Goal: Task Accomplishment & Management: Complete application form

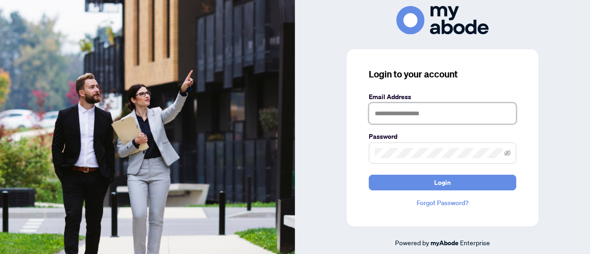
click at [452, 117] on input "text" at bounding box center [442, 113] width 147 height 21
type input "**********"
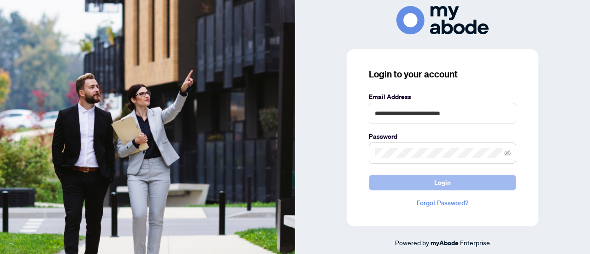
click at [447, 184] on span "Login" at bounding box center [442, 182] width 17 height 15
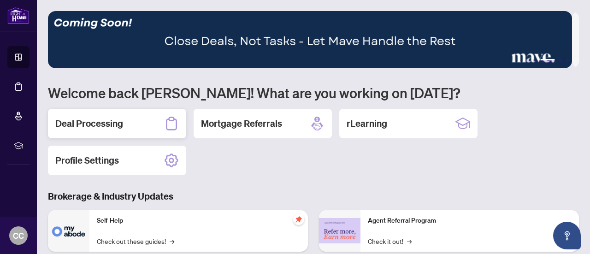
click at [168, 121] on icon at bounding box center [171, 123] width 15 height 15
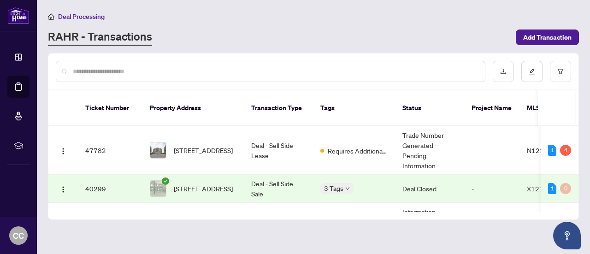
click at [556, 145] on div "1 4" at bounding box center [559, 150] width 23 height 11
click at [560, 145] on div "4" at bounding box center [565, 150] width 11 height 11
click at [563, 126] on div "Pending requirements: 4" at bounding box center [555, 120] width 67 height 15
click at [359, 146] on td "Requires Additional Docs" at bounding box center [354, 150] width 82 height 48
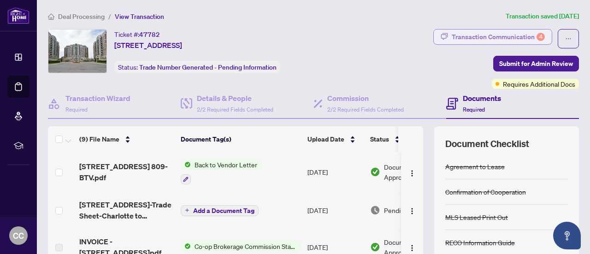
click at [520, 37] on div "Transaction Communication 4" at bounding box center [497, 36] width 93 height 15
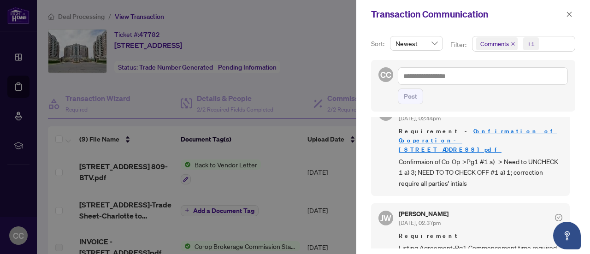
scroll to position [1, 0]
click at [294, 188] on div at bounding box center [295, 127] width 590 height 254
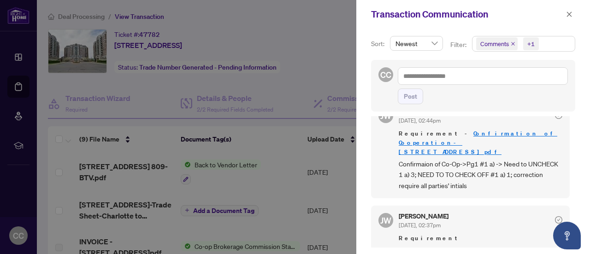
scroll to position [411, 0]
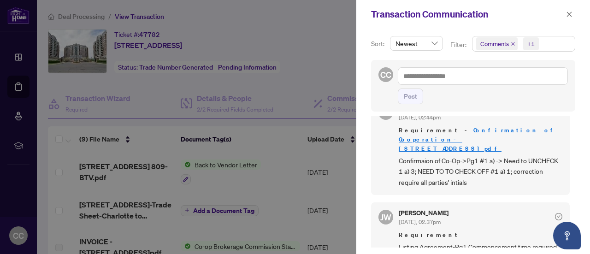
click at [283, 190] on div at bounding box center [295, 127] width 590 height 254
click at [569, 14] on icon "close" at bounding box center [569, 14] width 5 height 5
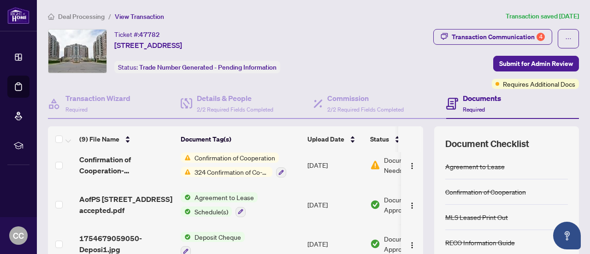
scroll to position [200, 0]
click at [240, 205] on div at bounding box center [240, 210] width 10 height 11
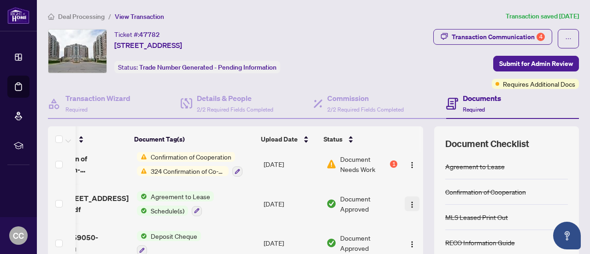
click at [408, 204] on img "button" at bounding box center [411, 204] width 7 height 7
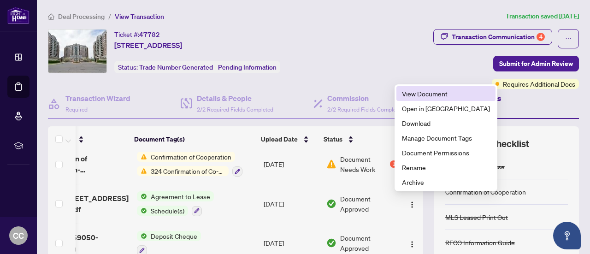
click at [438, 96] on span "View Document" at bounding box center [446, 93] width 88 height 10
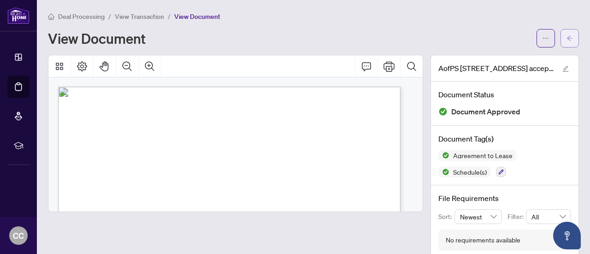
click at [566, 39] on icon "arrow-left" at bounding box center [569, 38] width 6 height 6
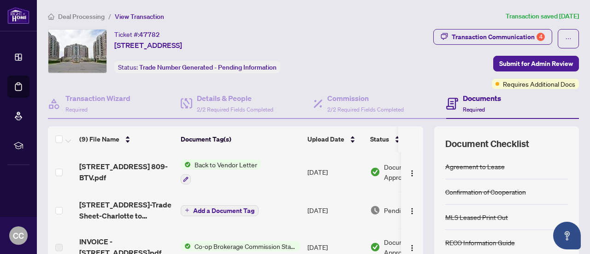
click at [15, 86] on icon at bounding box center [18, 86] width 9 height 9
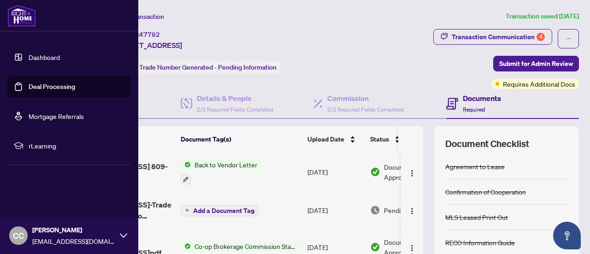
click at [67, 89] on link "Deal Processing" at bounding box center [52, 86] width 47 height 8
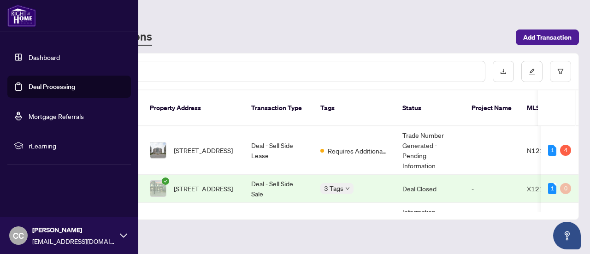
click at [221, 28] on div "Deal Processing RAHR - Transactions Add Transaction" at bounding box center [313, 28] width 531 height 35
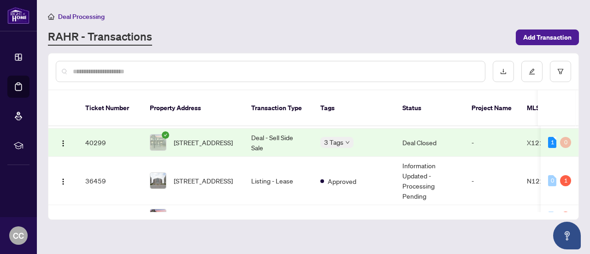
scroll to position [50, 0]
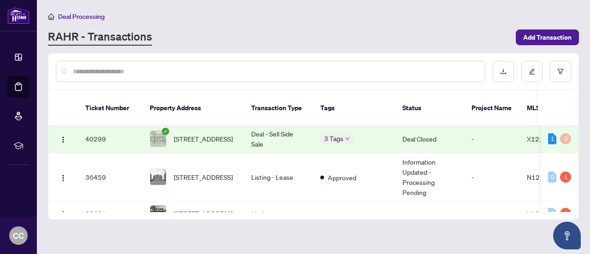
click at [455, 166] on td "Information Updated - Processing Pending" at bounding box center [429, 177] width 69 height 48
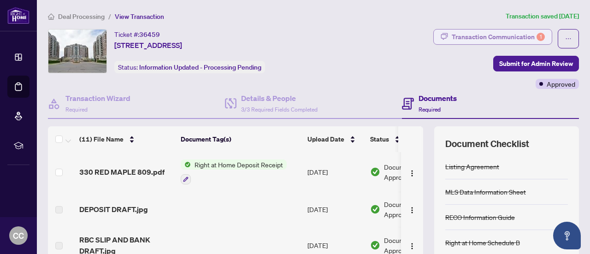
click at [509, 34] on div "Transaction Communication 1" at bounding box center [497, 36] width 93 height 15
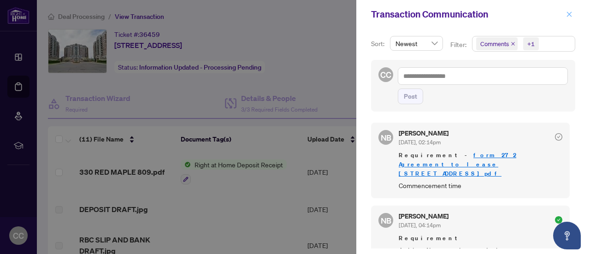
click at [571, 18] on icon "close" at bounding box center [569, 14] width 6 height 6
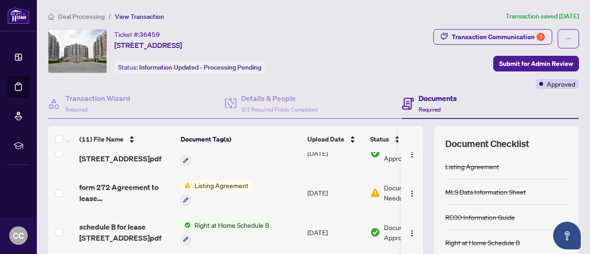
scroll to position [170, 0]
click at [408, 192] on img "button" at bounding box center [411, 192] width 7 height 7
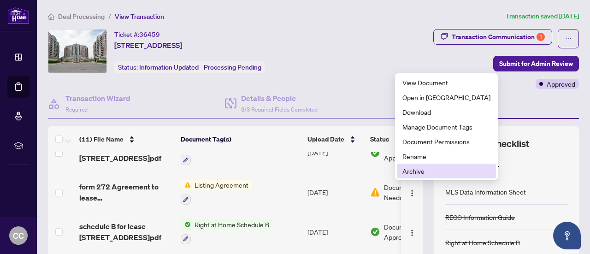
click at [417, 173] on span "Archive" at bounding box center [446, 171] width 88 height 10
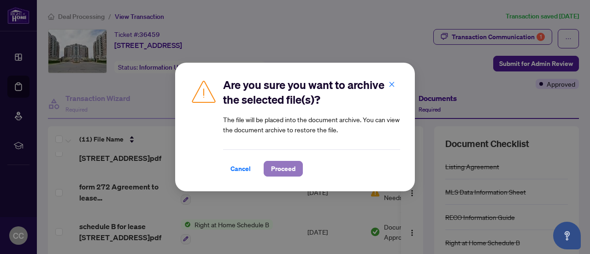
click at [290, 169] on span "Proceed" at bounding box center [283, 168] width 24 height 15
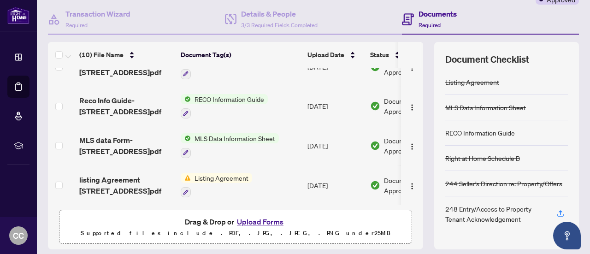
scroll to position [144, 0]
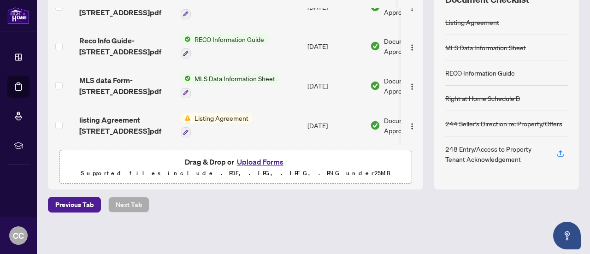
click at [262, 163] on button "Upload Forms" at bounding box center [260, 162] width 52 height 12
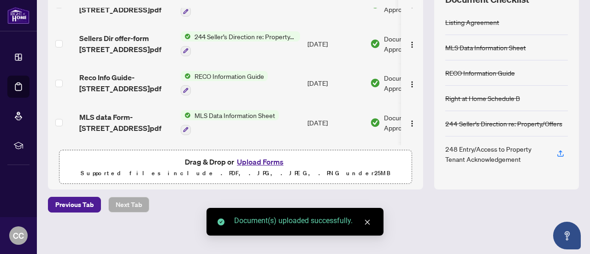
click at [367, 222] on icon "close" at bounding box center [367, 222] width 5 height 5
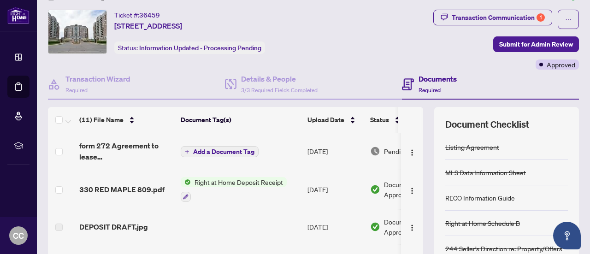
scroll to position [0, 0]
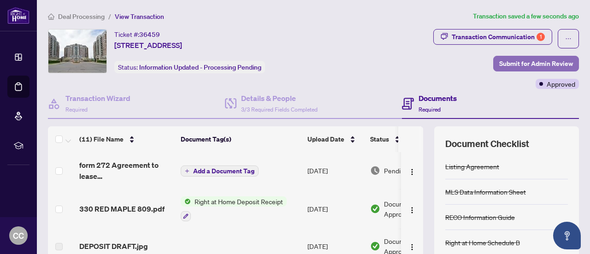
click at [521, 60] on span "Submit for Admin Review" at bounding box center [536, 63] width 74 height 15
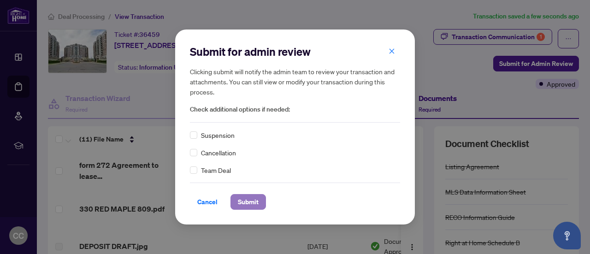
click at [252, 200] on span "Submit" at bounding box center [248, 201] width 21 height 15
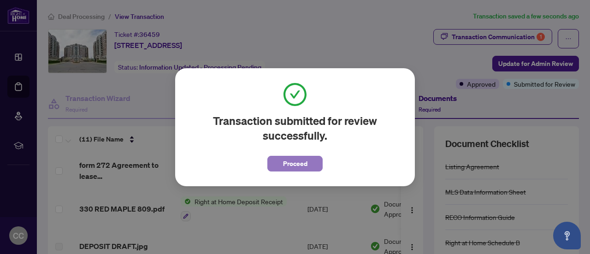
click at [298, 166] on span "Proceed" at bounding box center [295, 163] width 24 height 15
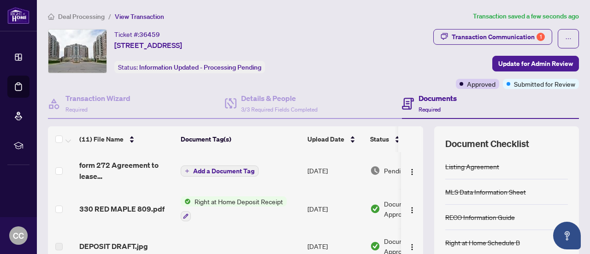
click at [19, 88] on icon at bounding box center [18, 86] width 9 height 9
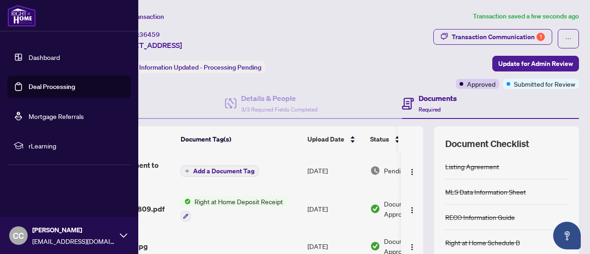
click at [59, 91] on link "Deal Processing" at bounding box center [52, 86] width 47 height 8
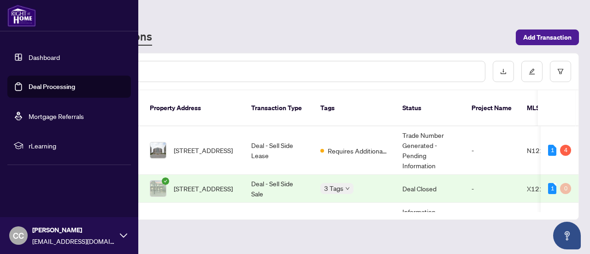
click at [560, 145] on div "4" at bounding box center [565, 150] width 11 height 11
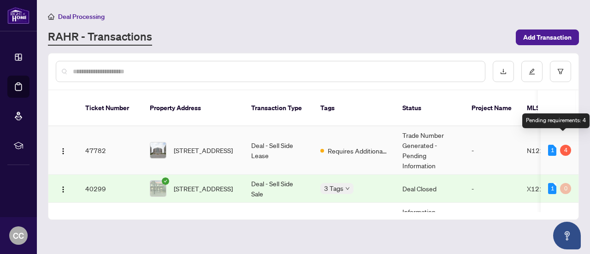
click at [354, 146] on span "Requires Additional Docs" at bounding box center [358, 151] width 60 height 10
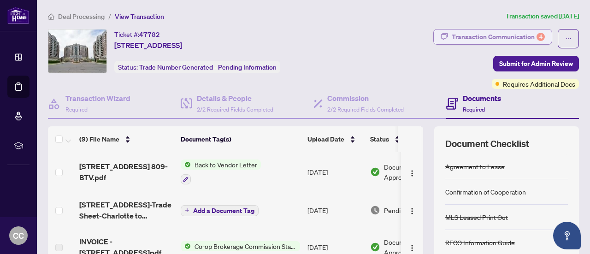
click at [515, 34] on div "Transaction Communication 4" at bounding box center [497, 36] width 93 height 15
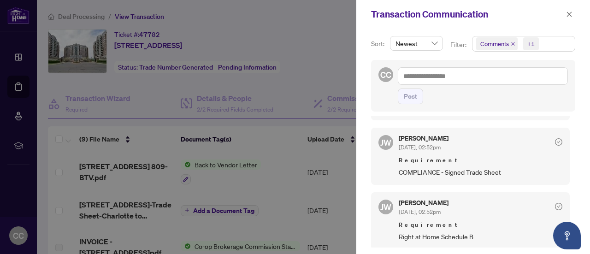
scroll to position [265, 0]
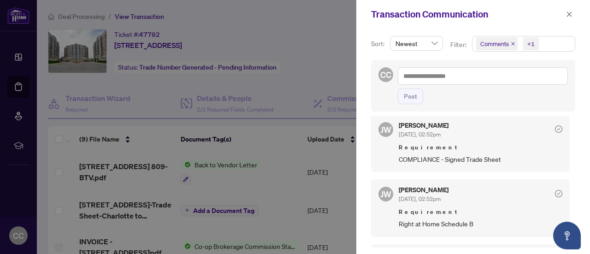
click at [302, 65] on div at bounding box center [295, 127] width 590 height 254
click at [569, 14] on icon "close" at bounding box center [569, 14] width 5 height 5
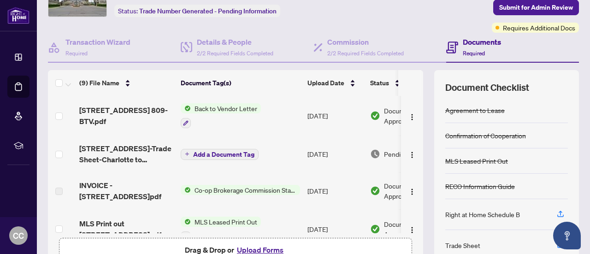
scroll to position [56, 0]
click at [134, 158] on span "330 Red Maple Road 809-Trade Sheet-Charlotte to Review.pdf" at bounding box center [126, 154] width 94 height 22
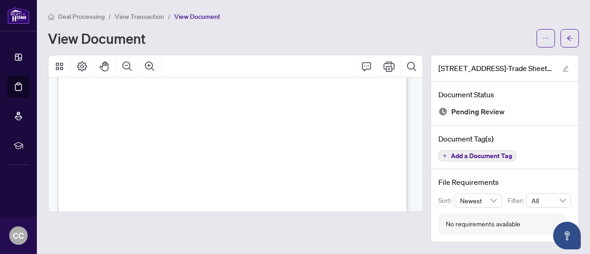
scroll to position [295, 0]
click at [564, 67] on icon "edit" at bounding box center [565, 68] width 6 height 6
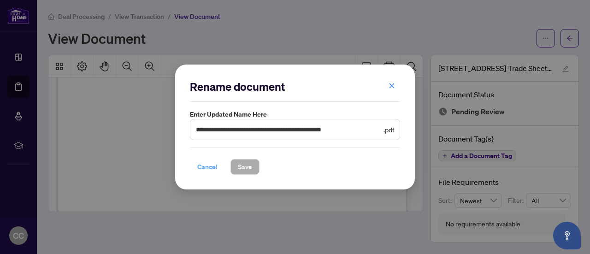
click at [211, 166] on span "Cancel" at bounding box center [207, 166] width 20 height 15
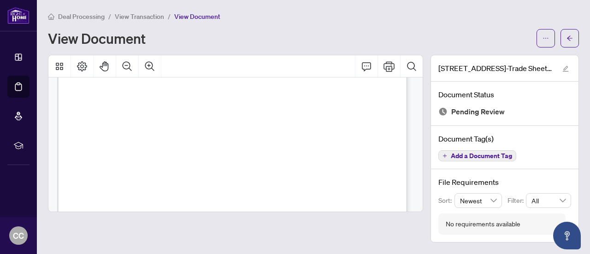
click at [388, 65] on icon "Print" at bounding box center [388, 66] width 11 height 10
click at [571, 40] on icon "arrow-left" at bounding box center [569, 38] width 6 height 6
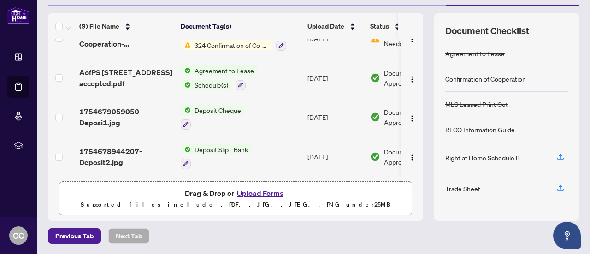
scroll to position [144, 0]
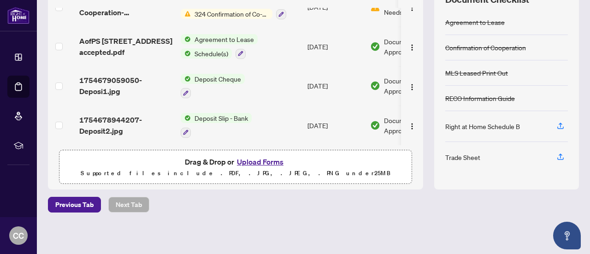
click at [264, 160] on button "Upload Forms" at bounding box center [260, 162] width 52 height 12
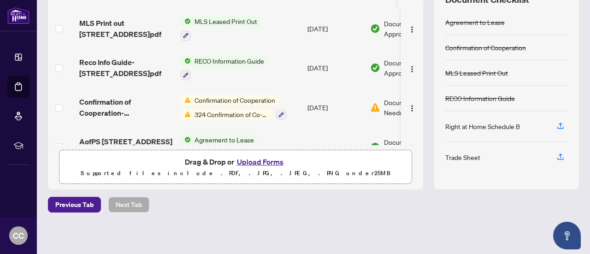
scroll to position [149, 0]
click at [232, 105] on div "Confirmation of Cooperation 324 Confirmation of Co-operation and Representation…" at bounding box center [233, 107] width 105 height 25
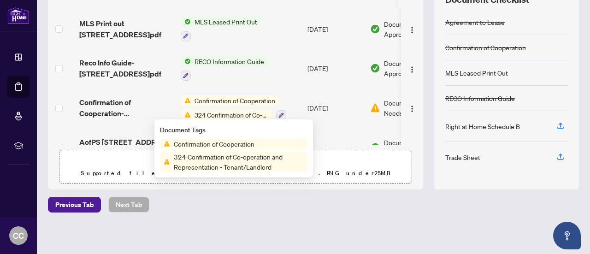
click at [249, 155] on span "324 Confirmation of Co-operation and Representation - Tenant/Landlord" at bounding box center [238, 162] width 137 height 20
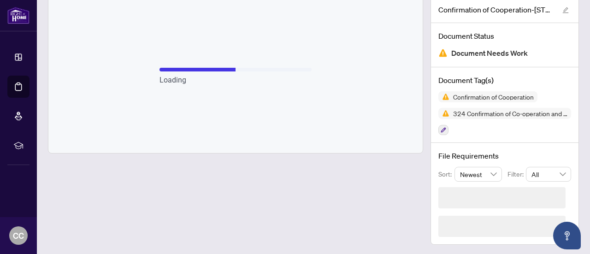
scroll to position [59, 0]
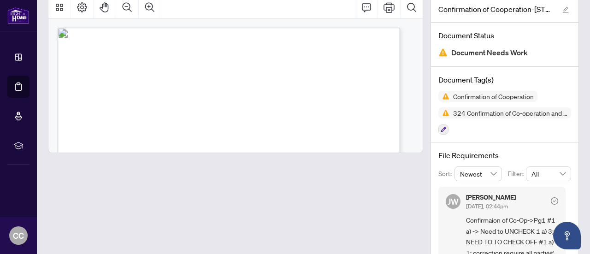
click at [486, 98] on span "Confirmation of Cooperation" at bounding box center [493, 96] width 88 height 6
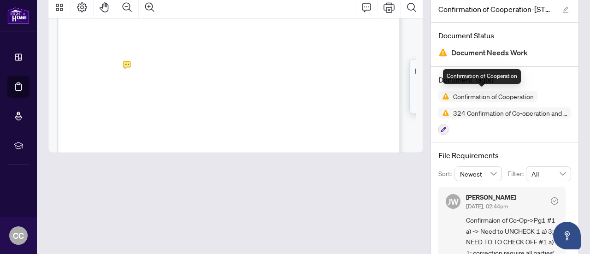
scroll to position [0, 0]
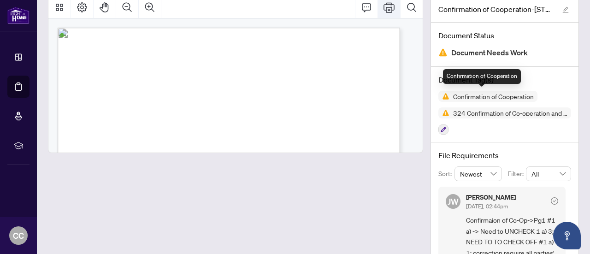
click at [386, 6] on icon "Print" at bounding box center [388, 7] width 11 height 11
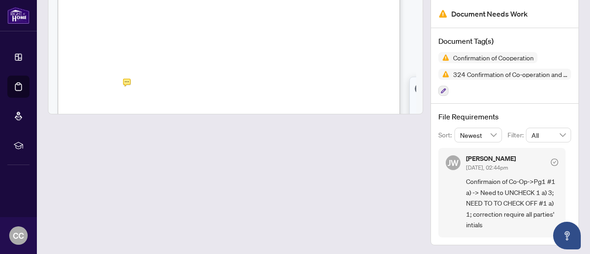
scroll to position [79, 0]
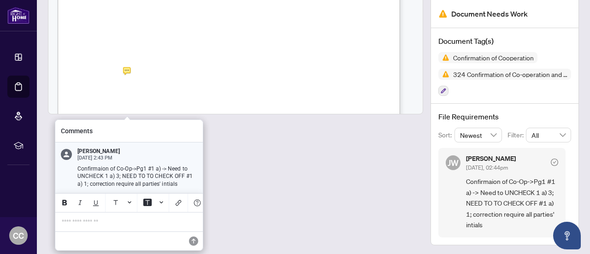
click at [124, 95] on span "4" at bounding box center [125, 98] width 5 height 6
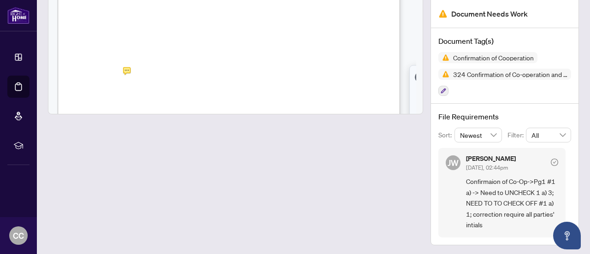
click at [127, 100] on div "4 1864844 Ontario Inc. 4 4 4 4 Created by BROOK TANG with SkySlope® Forms 4 330…" at bounding box center [265, 179] width 415 height 538
click at [128, 97] on span "4" at bounding box center [125, 98] width 5 height 6
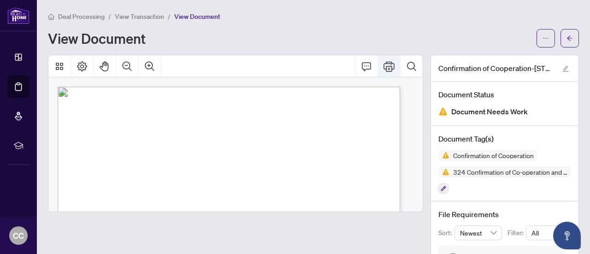
click at [383, 66] on icon "Print" at bounding box center [388, 66] width 11 height 11
click at [567, 38] on icon "arrow-left" at bounding box center [570, 37] width 6 height 5
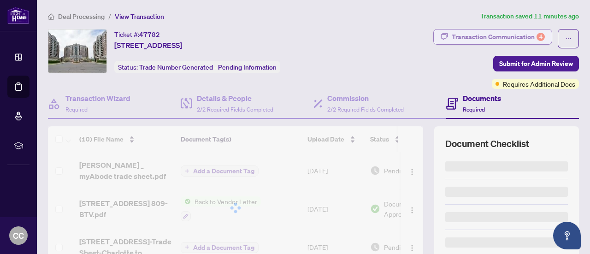
click at [514, 40] on div "Transaction Communication 4" at bounding box center [497, 36] width 93 height 15
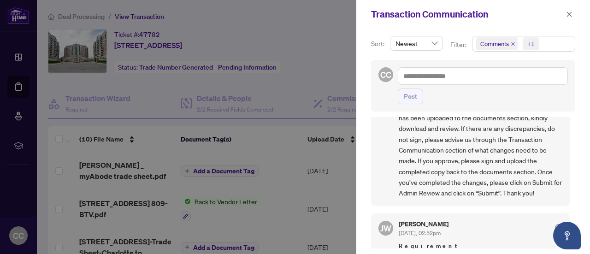
scroll to position [168, 0]
click at [569, 14] on icon "close" at bounding box center [569, 14] width 5 height 5
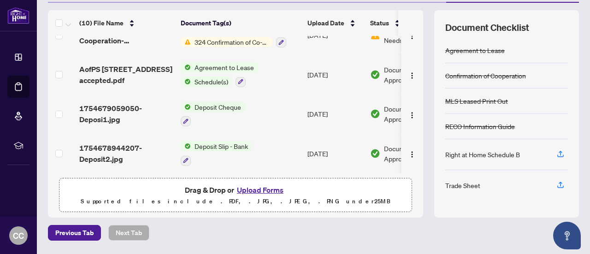
scroll to position [144, 0]
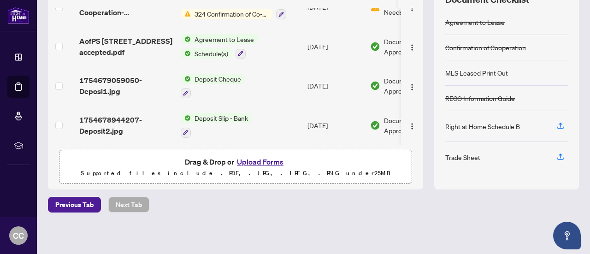
click at [262, 160] on button "Upload Forms" at bounding box center [260, 162] width 52 height 12
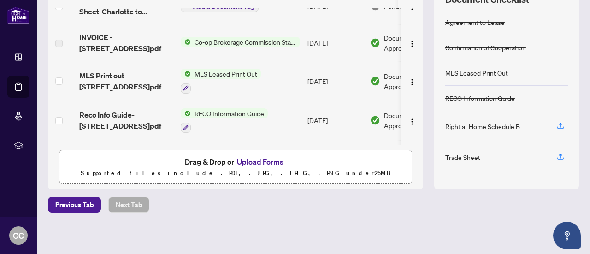
scroll to position [0, 0]
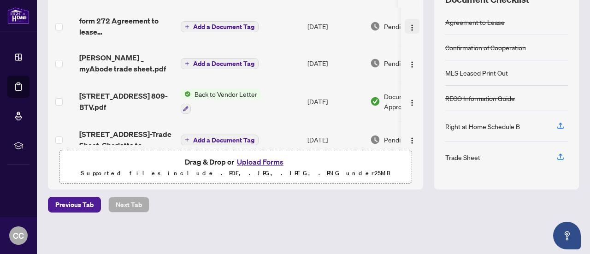
click at [408, 26] on img "button" at bounding box center [411, 27] width 7 height 7
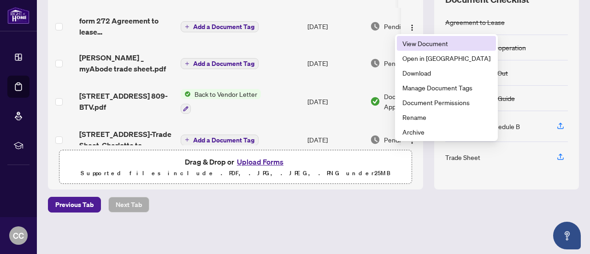
click at [426, 43] on span "View Document" at bounding box center [446, 43] width 88 height 10
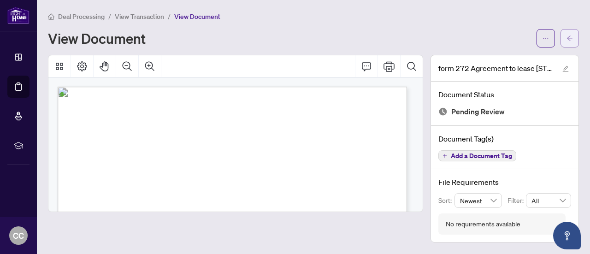
click at [569, 38] on icon "arrow-left" at bounding box center [570, 37] width 6 height 5
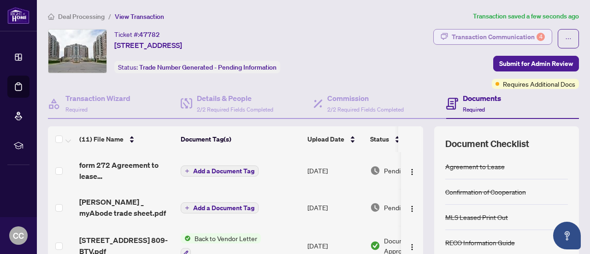
click at [517, 37] on div "Transaction Communication 4" at bounding box center [497, 36] width 93 height 15
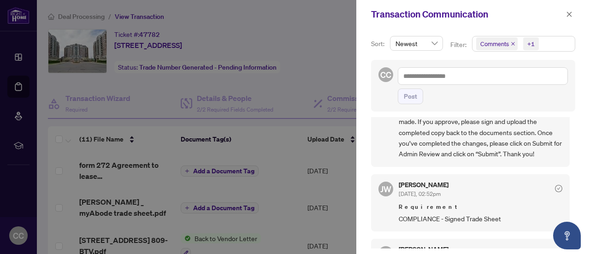
scroll to position [205, 0]
click at [572, 17] on icon "close" at bounding box center [569, 14] width 6 height 6
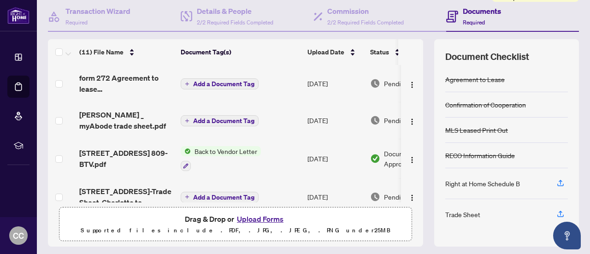
scroll to position [144, 0]
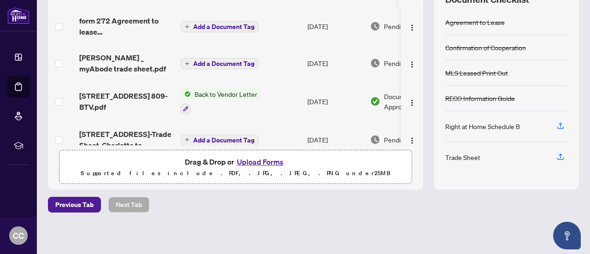
click at [259, 161] on button "Upload Forms" at bounding box center [260, 162] width 52 height 12
click at [261, 162] on button "Upload Forms" at bounding box center [260, 162] width 52 height 12
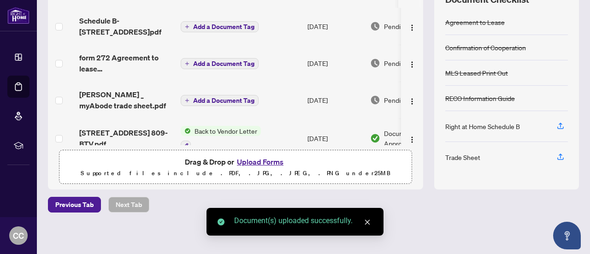
click at [368, 222] on icon "close" at bounding box center [367, 222] width 6 height 6
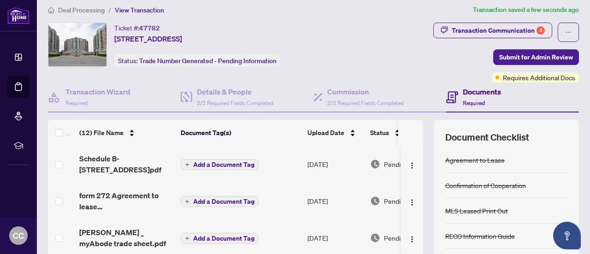
scroll to position [0, 0]
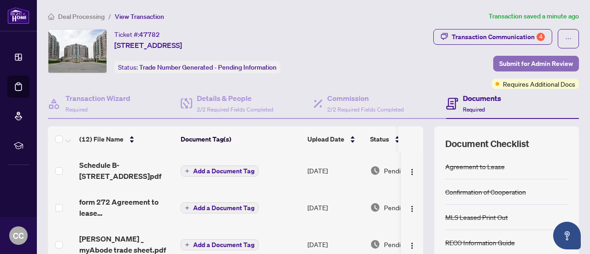
click at [539, 64] on span "Submit for Admin Review" at bounding box center [536, 63] width 74 height 15
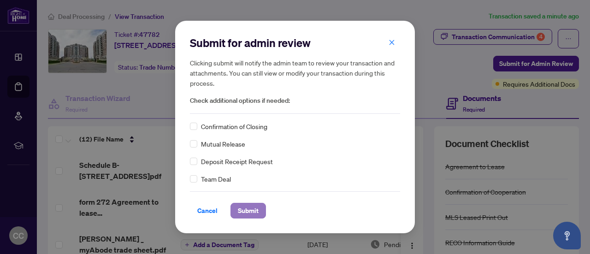
click at [250, 212] on span "Submit" at bounding box center [248, 210] width 21 height 15
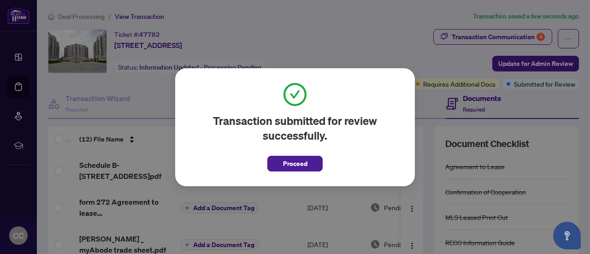
click at [363, 140] on h2 "Transaction submitted for review successfully." at bounding box center [295, 127] width 210 height 29
click at [308, 161] on button "Proceed" at bounding box center [294, 164] width 55 height 16
click at [305, 166] on td "Aug/21/2025" at bounding box center [335, 170] width 63 height 37
